Goal: Task Accomplishment & Management: Manage account settings

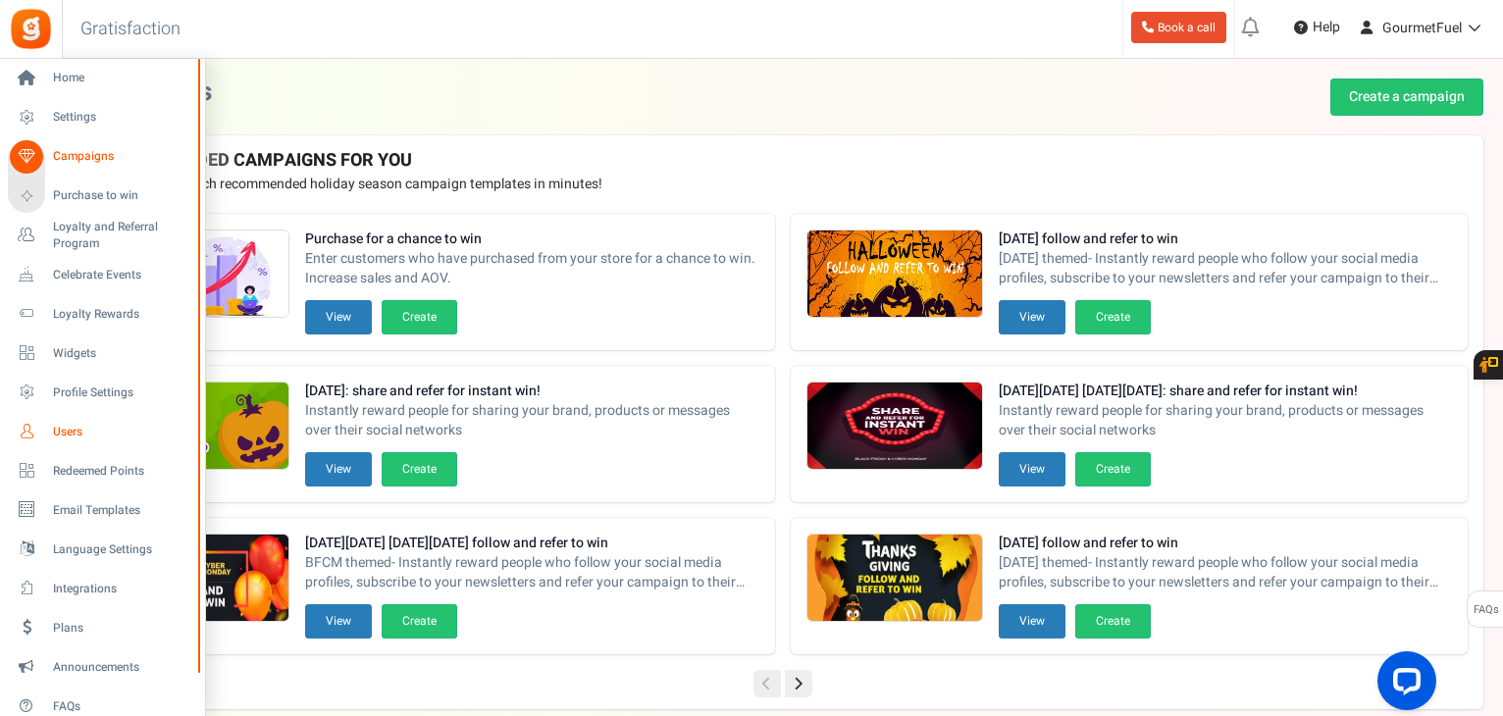
click at [65, 434] on span "Users" at bounding box center [121, 432] width 137 height 17
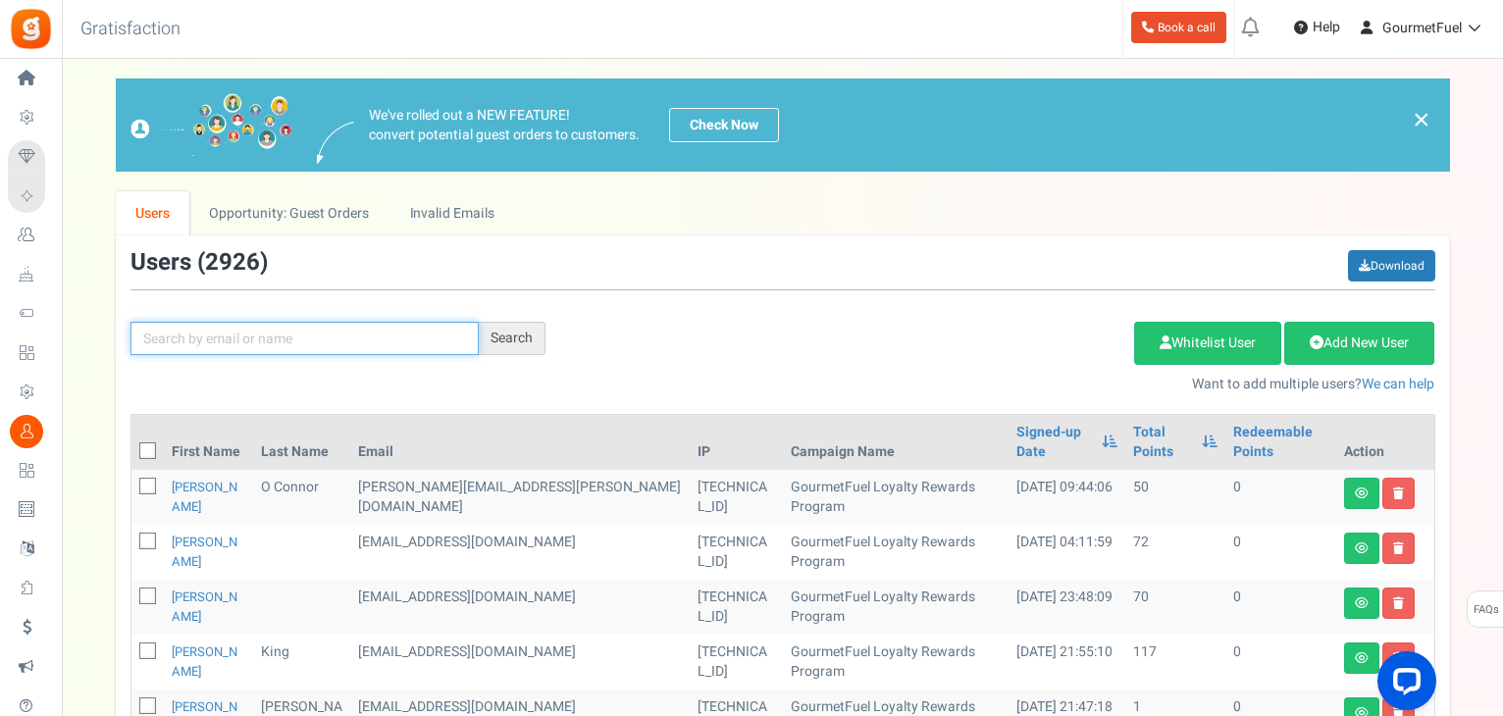
drag, startPoint x: 217, startPoint y: 338, endPoint x: 422, endPoint y: 338, distance: 205.0
click at [218, 338] on input "text" at bounding box center [304, 338] width 348 height 33
paste input "[PERSON_NAME][EMAIL_ADDRESS][DOMAIN_NAME]"
type input "[PERSON_NAME][EMAIL_ADDRESS][DOMAIN_NAME]"
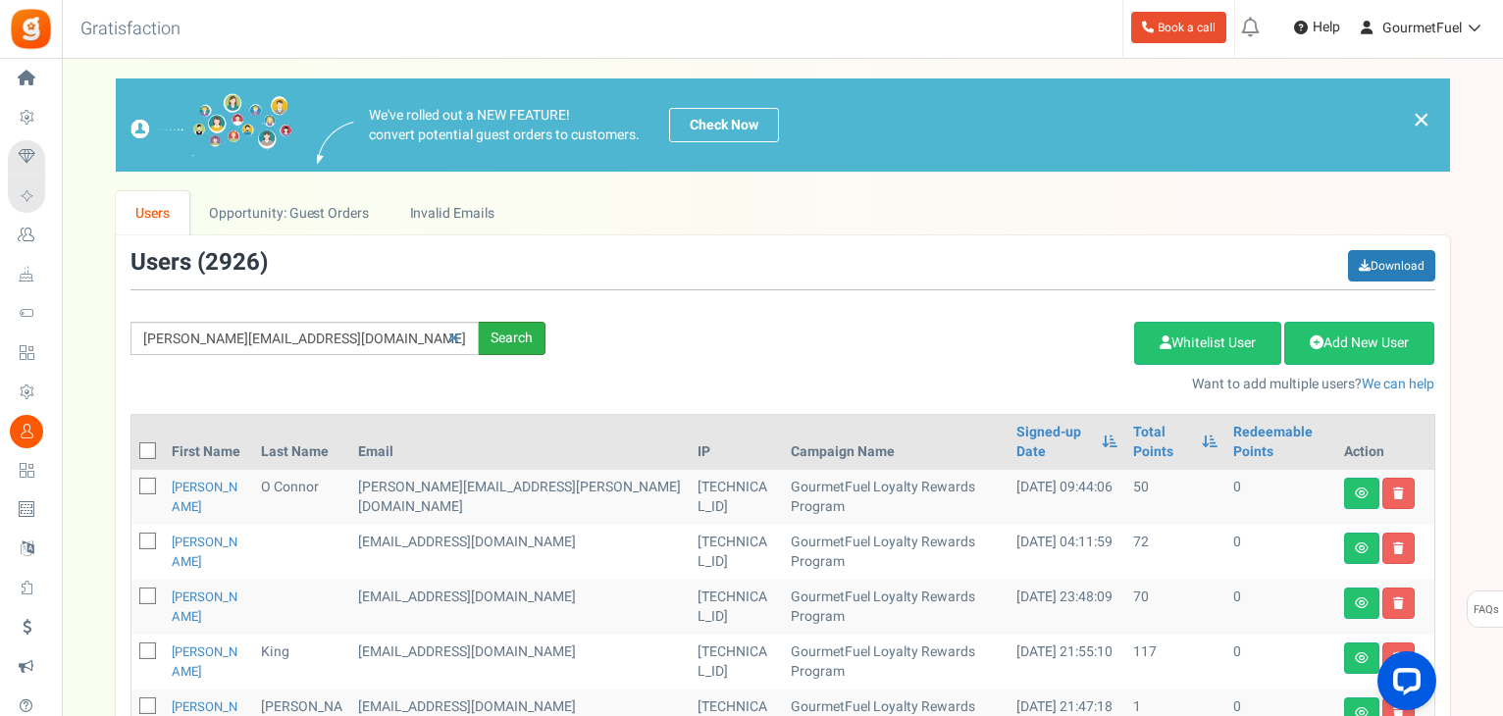
click at [535, 346] on div "Search" at bounding box center [512, 338] width 67 height 33
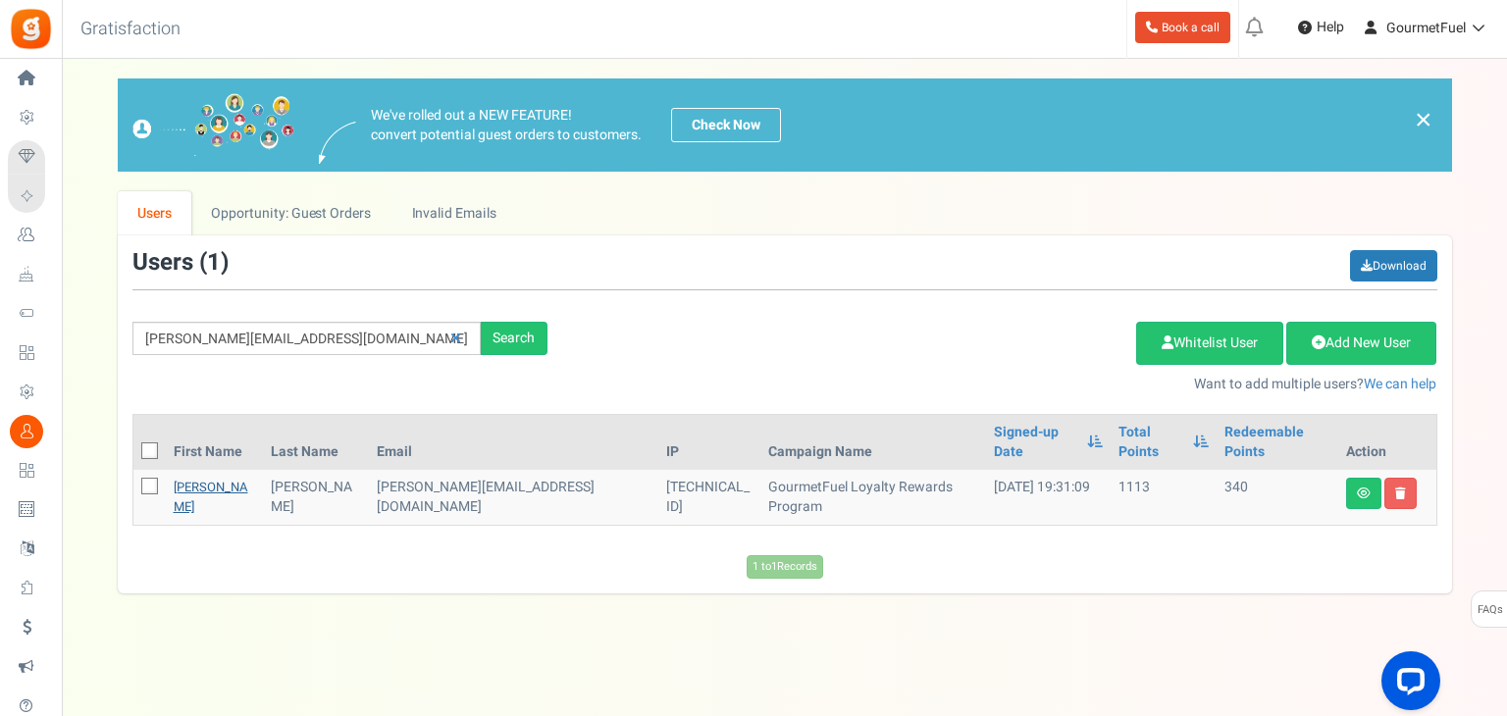
click at [192, 478] on link "[PERSON_NAME]" at bounding box center [211, 497] width 75 height 38
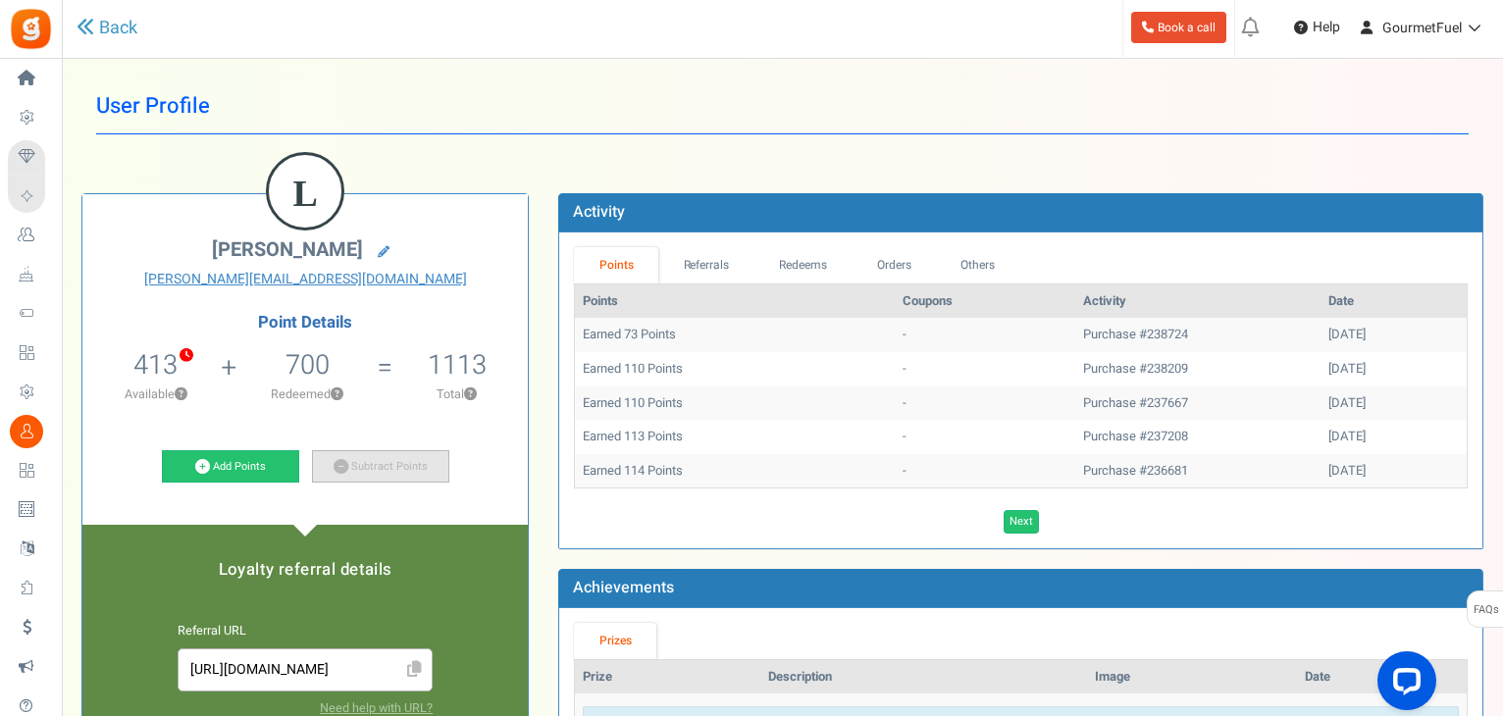
click at [373, 465] on link "Subtract Points" at bounding box center [380, 466] width 137 height 33
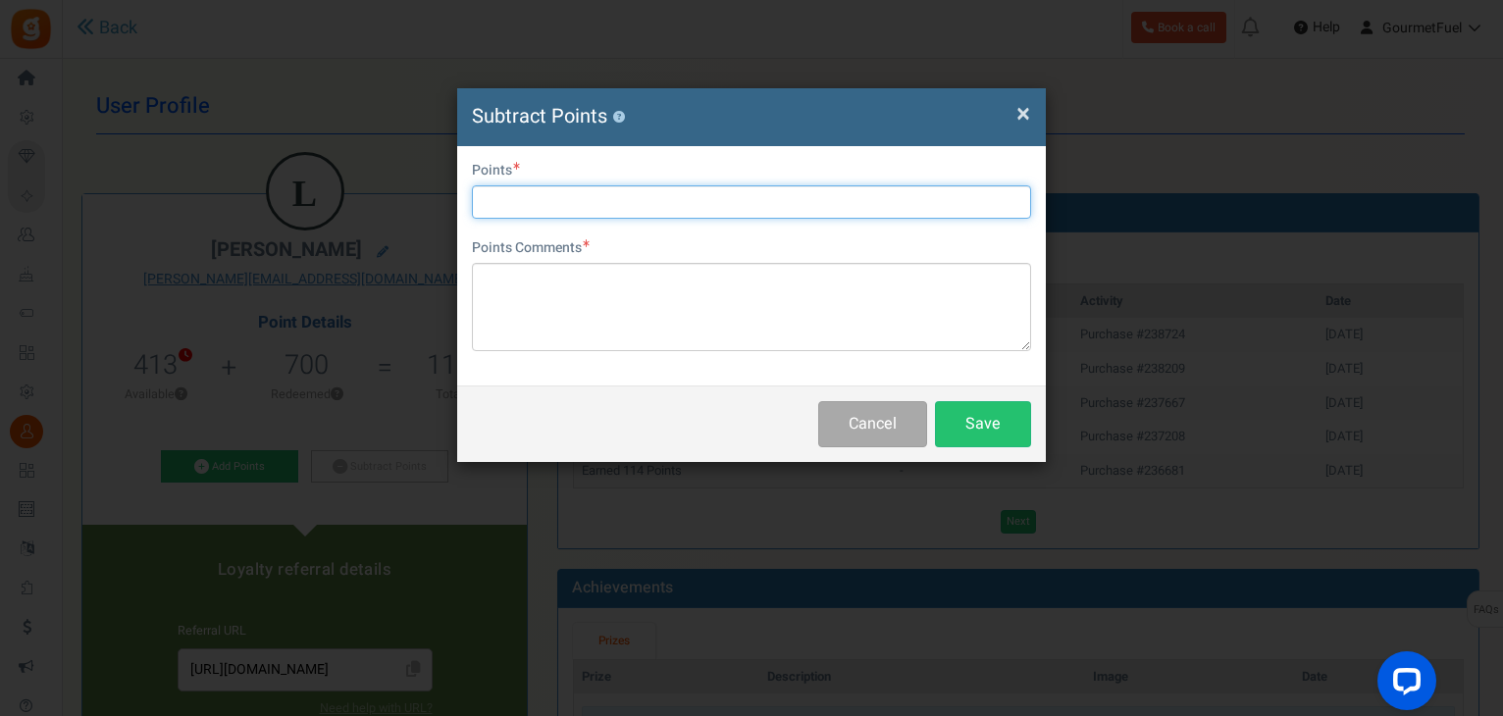
click at [557, 210] on input "text" at bounding box center [751, 201] width 559 height 33
paste input "GRPAYzN5n"
type input "GRPAYzN5n"
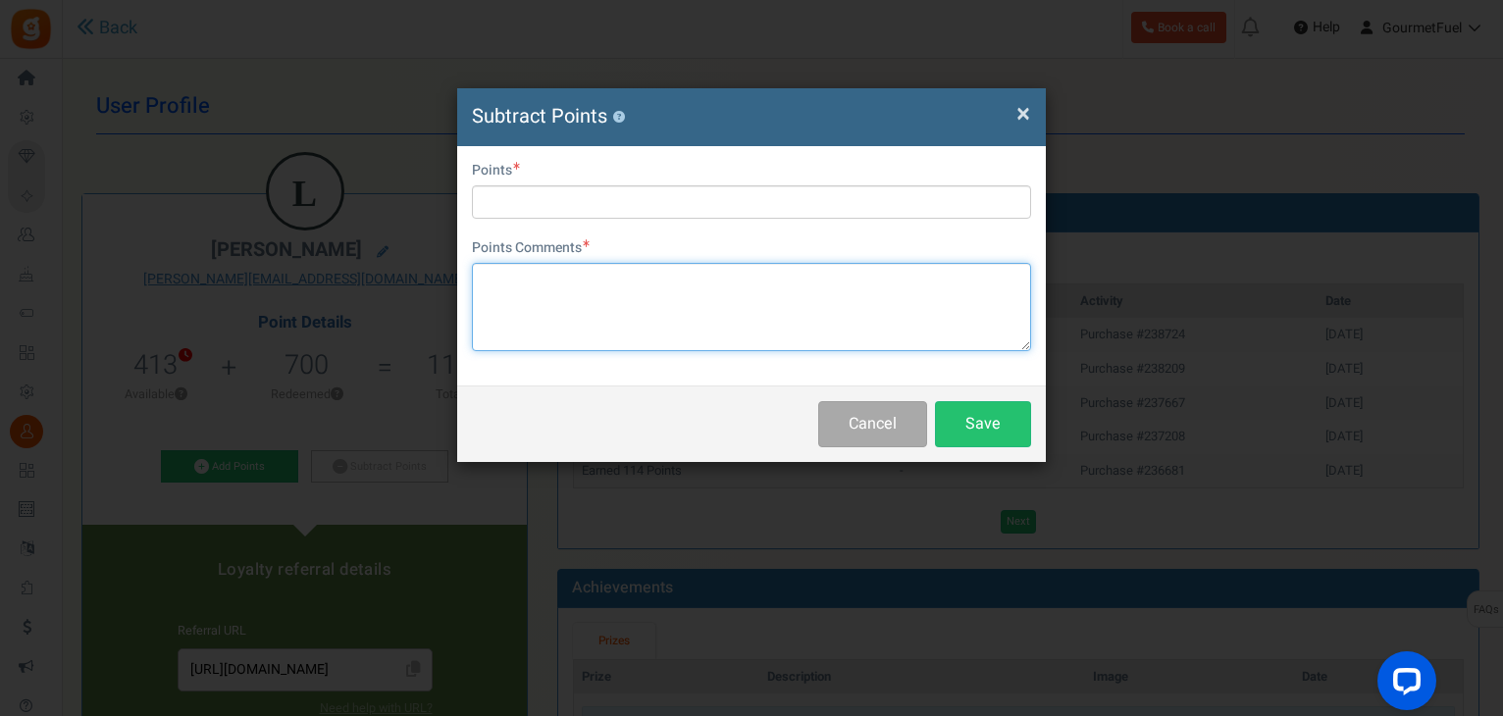
click at [547, 279] on textarea at bounding box center [751, 307] width 559 height 88
paste textarea "GRPAYzN5nq2T2"
type textarea "GRPAYzN5nq2T2"
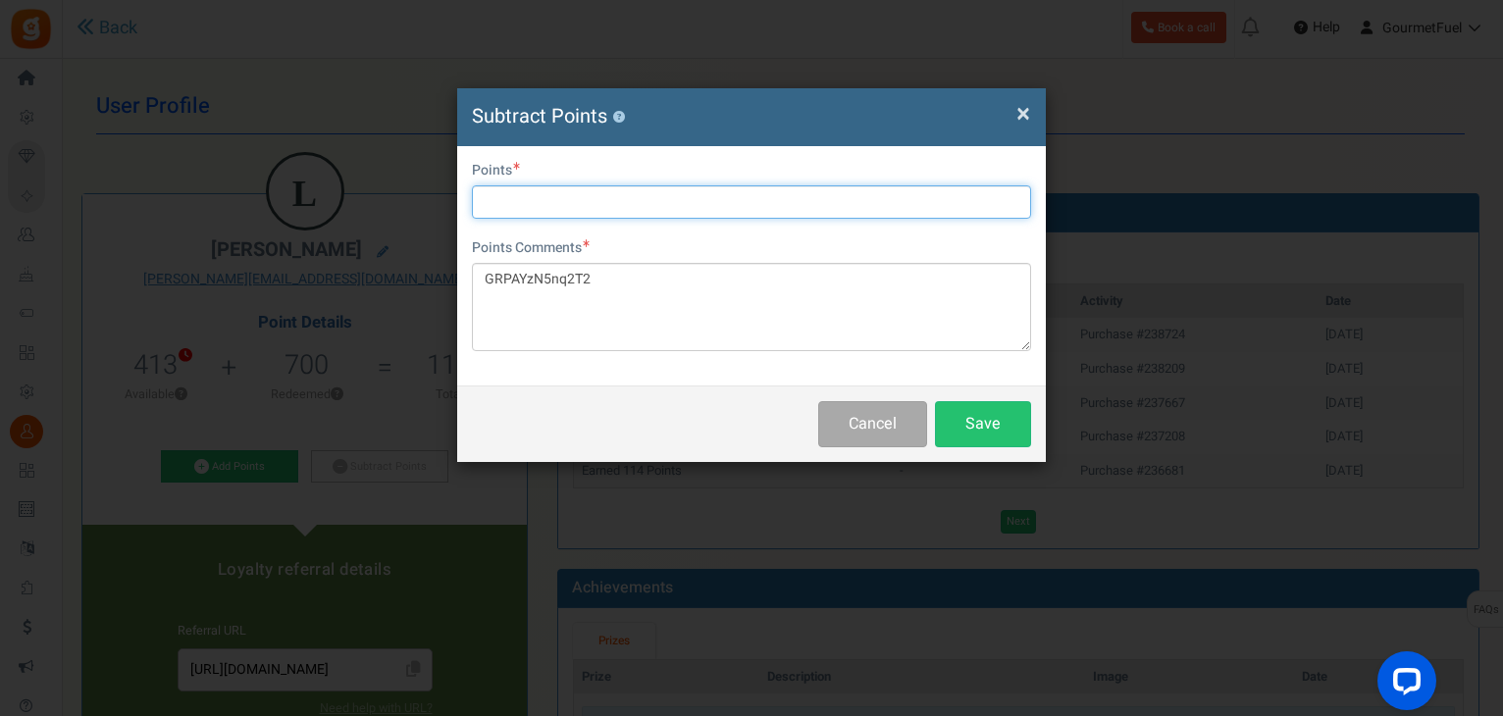
click at [530, 199] on input "text" at bounding box center [751, 201] width 559 height 33
type input "340"
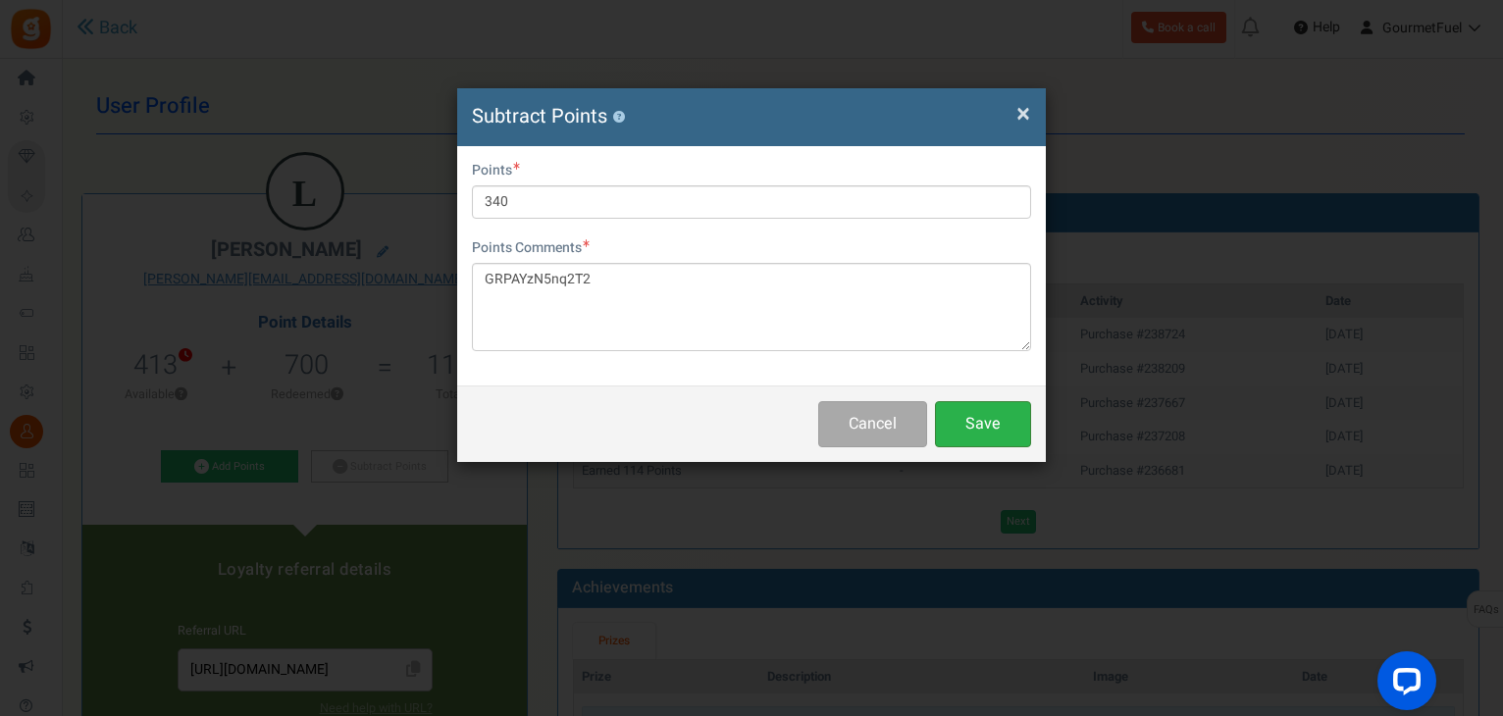
click at [975, 417] on button "Save" at bounding box center [983, 424] width 96 height 46
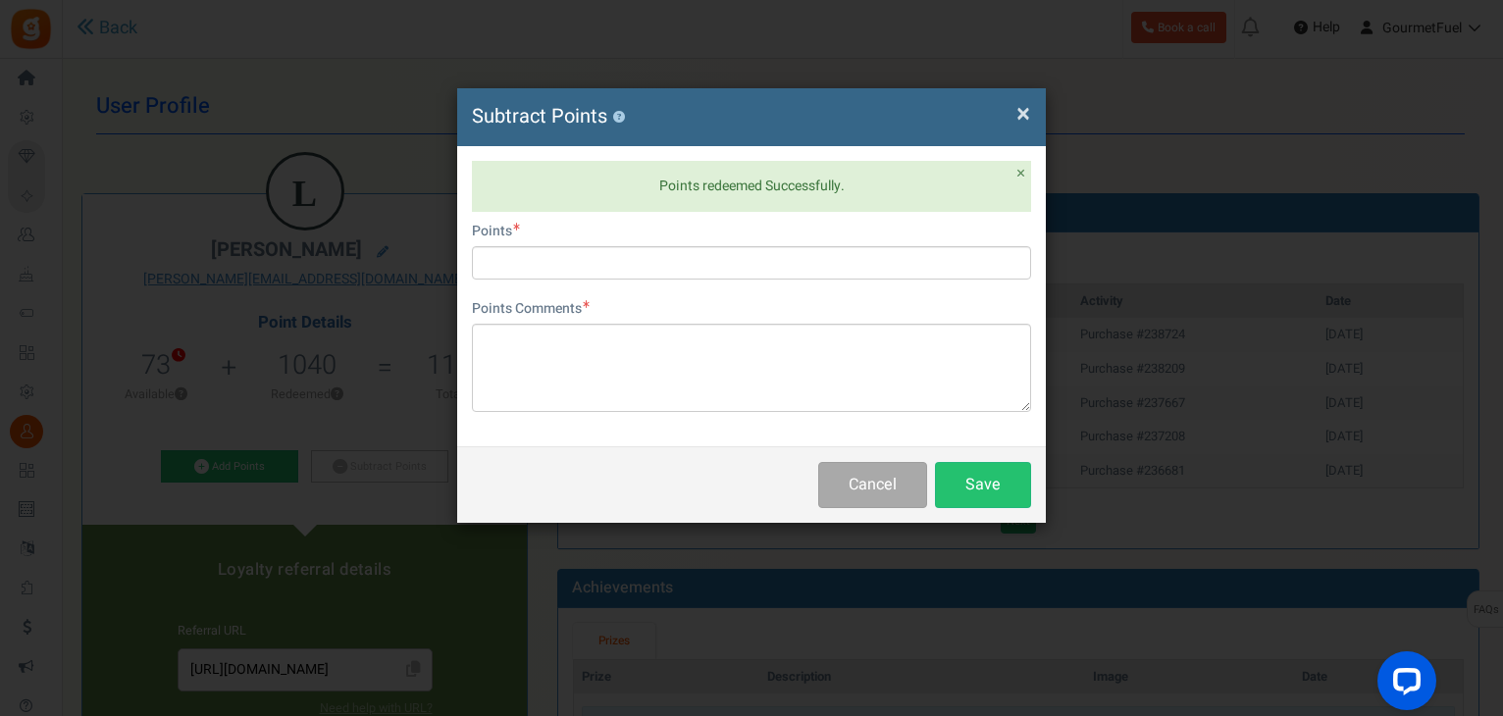
click at [1020, 118] on span "×" at bounding box center [1023, 113] width 14 height 37
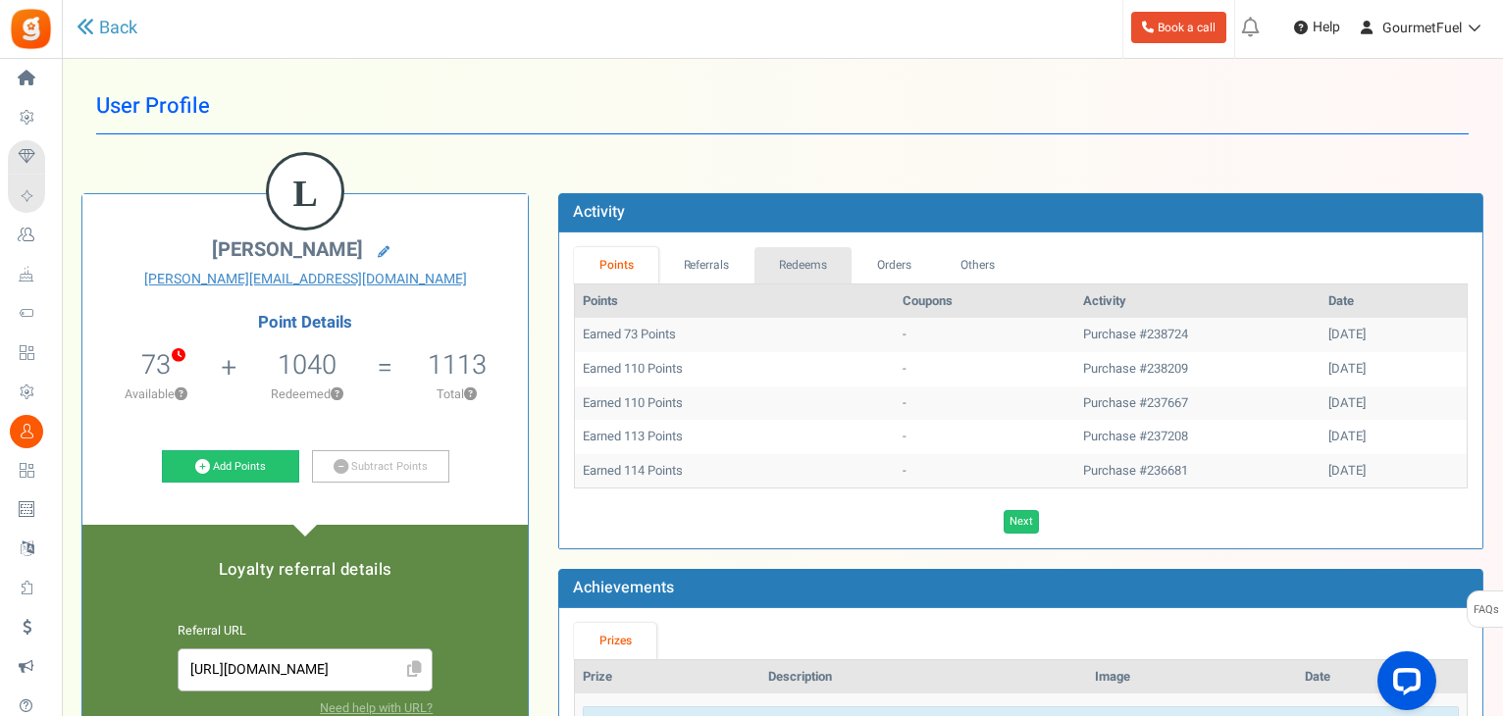
click at [828, 254] on link "Redeems" at bounding box center [803, 265] width 98 height 36
click at [171, 350] on icon "0 Redeemable 73 Exclusion" at bounding box center [171, 350] width 0 height 0
